Goal: Navigation & Orientation: Understand site structure

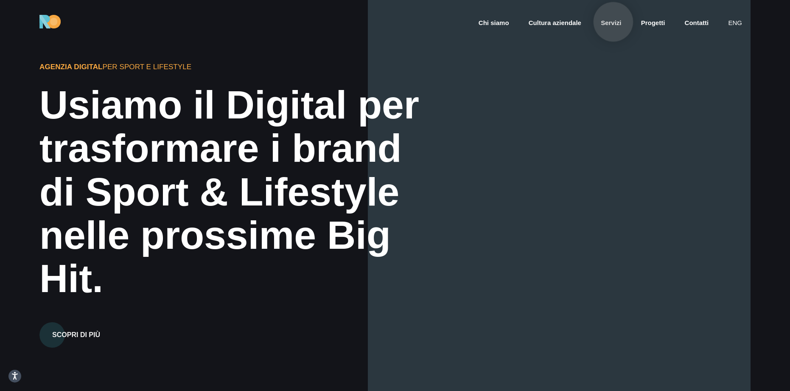
click at [614, 22] on link "Servizi" at bounding box center [611, 23] width 22 height 10
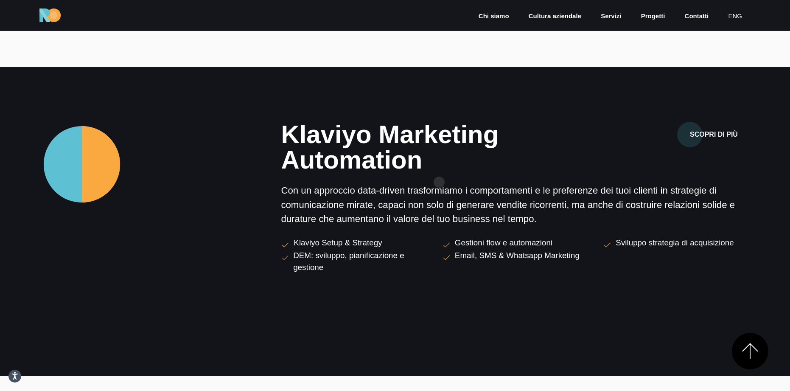
scroll to position [586, 0]
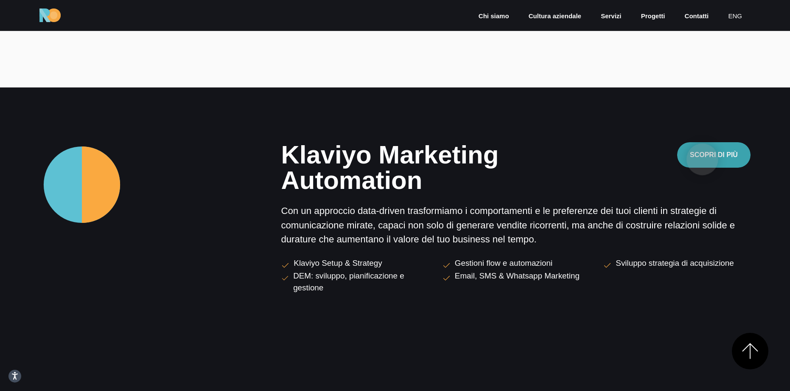
click at [703, 159] on button "Scopri di più" at bounding box center [713, 154] width 73 height 25
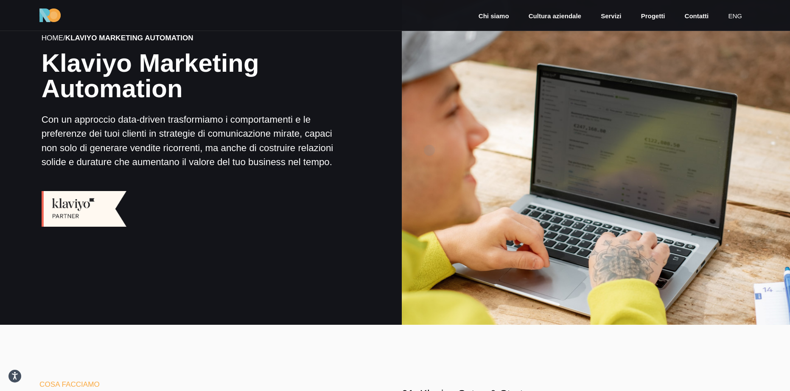
scroll to position [69, 0]
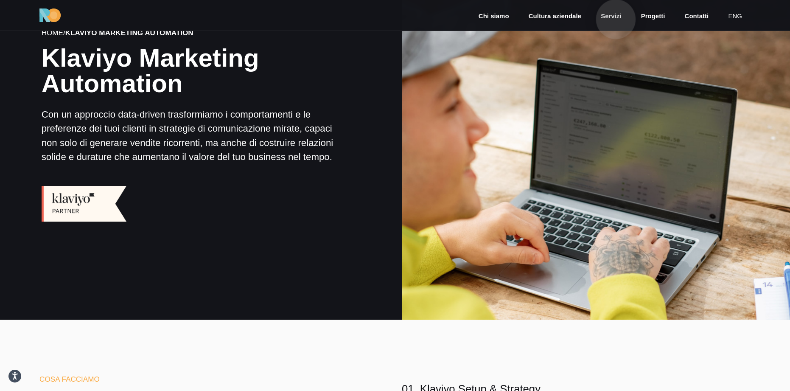
click at [616, 19] on link "Servizi" at bounding box center [611, 16] width 22 height 10
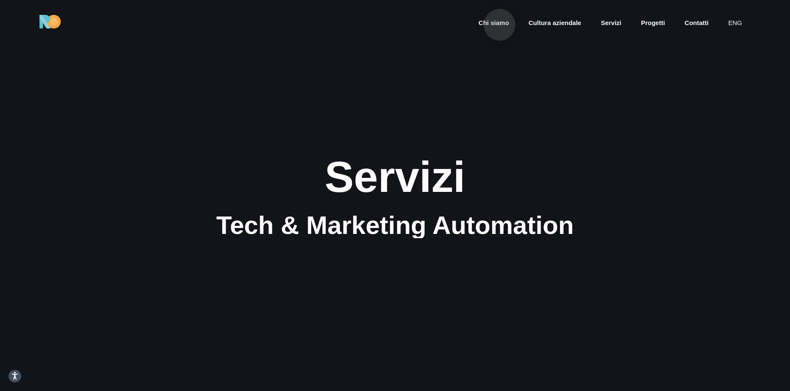
click at [500, 25] on link "Chi siamo" at bounding box center [494, 23] width 32 height 10
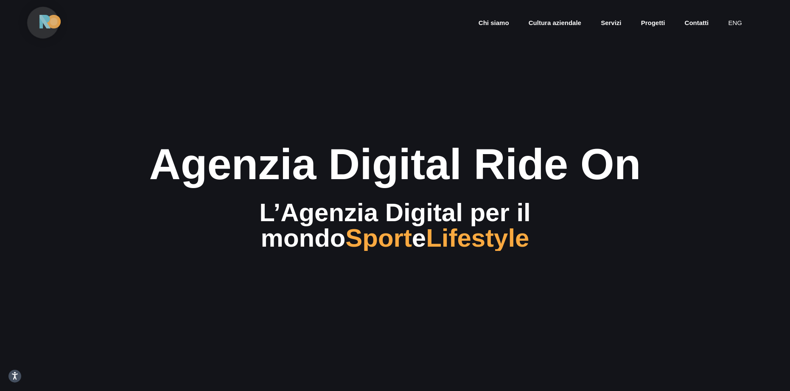
click at [43, 22] on img at bounding box center [49, 22] width 21 height 14
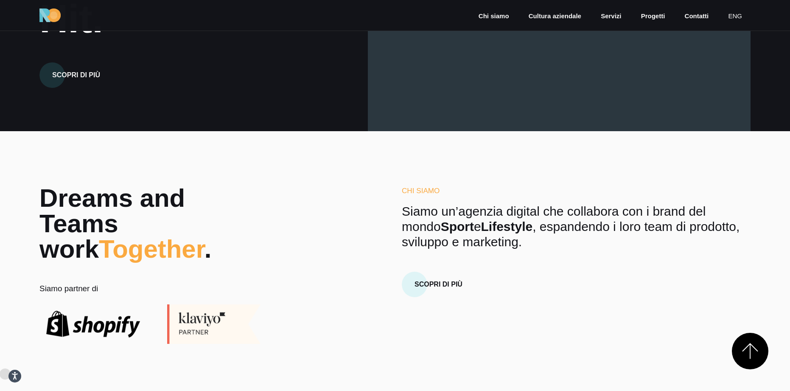
scroll to position [257, 0]
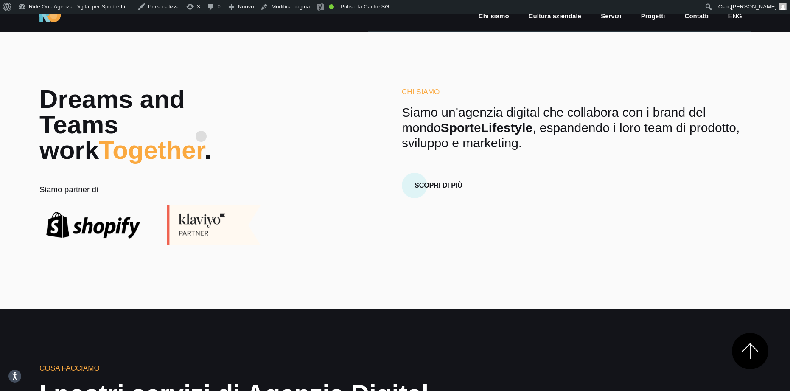
scroll to position [372, 0]
click at [298, 7] on link "Modifica pagina" at bounding box center [285, 7] width 56 height 14
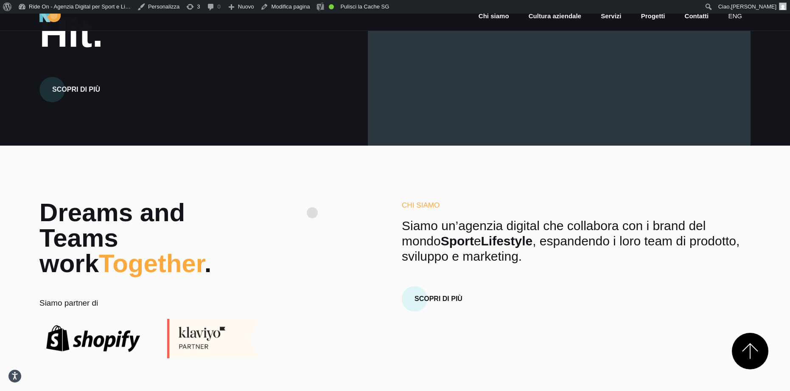
scroll to position [297, 0]
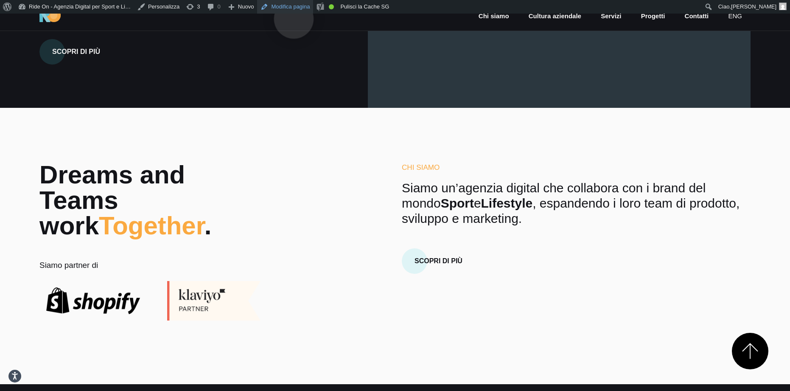
click at [294, 6] on link "Modifica pagina" at bounding box center [285, 7] width 56 height 14
